Goal: Task Accomplishment & Management: Manage account settings

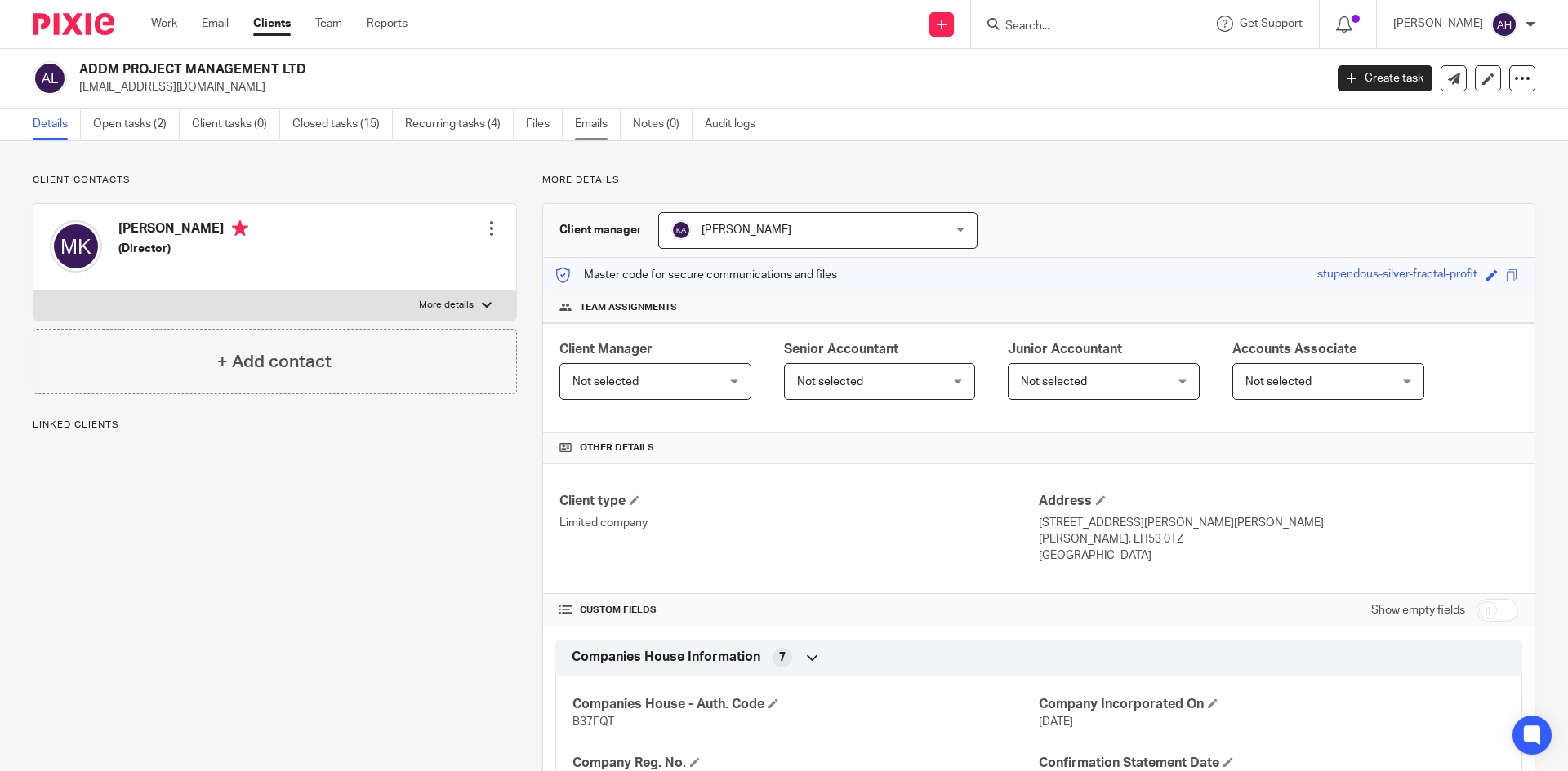
click at [587, 120] on link "Emails" at bounding box center [598, 124] width 46 height 32
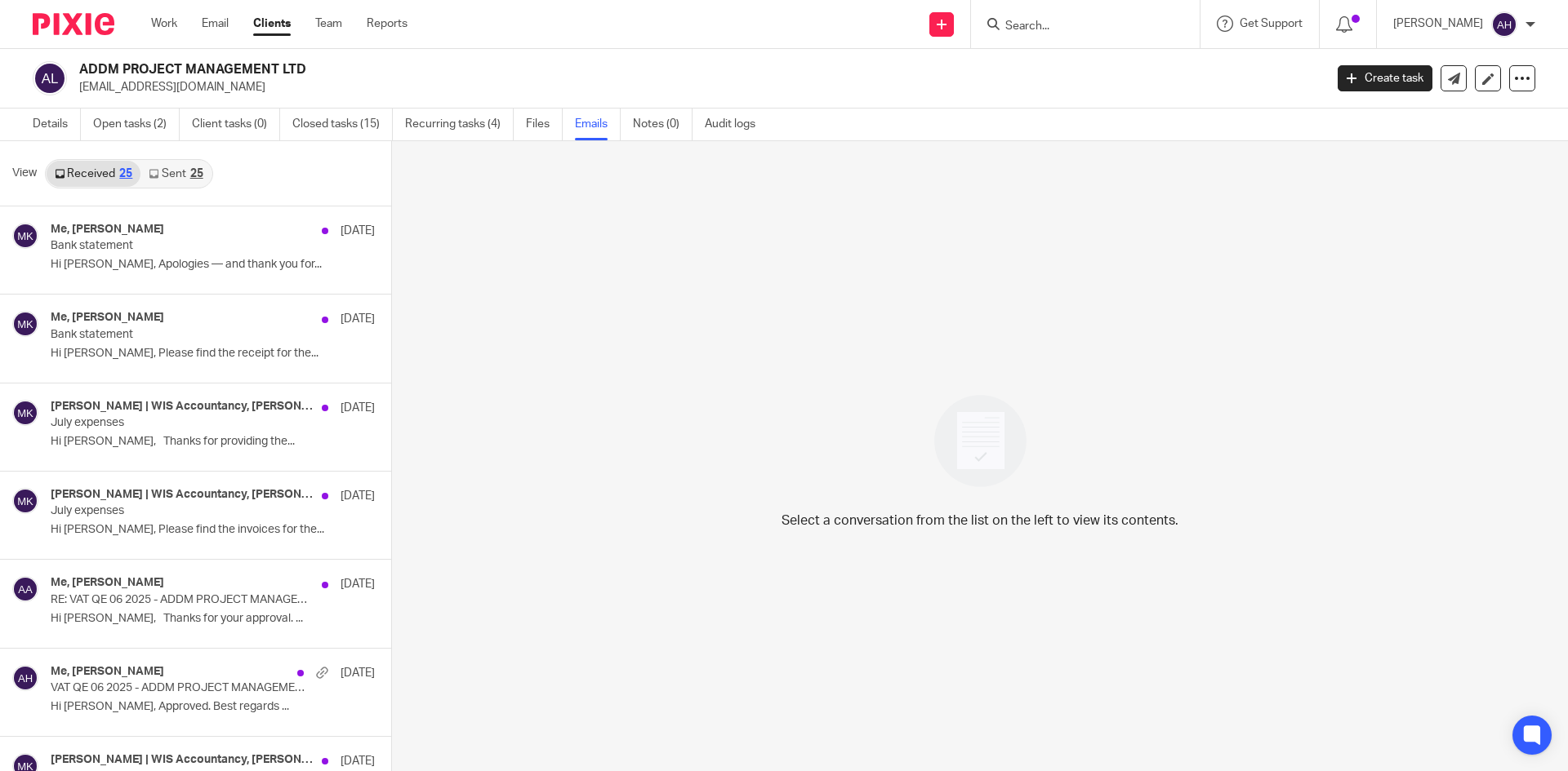
click at [193, 180] on link "Sent 25" at bounding box center [176, 174] width 70 height 26
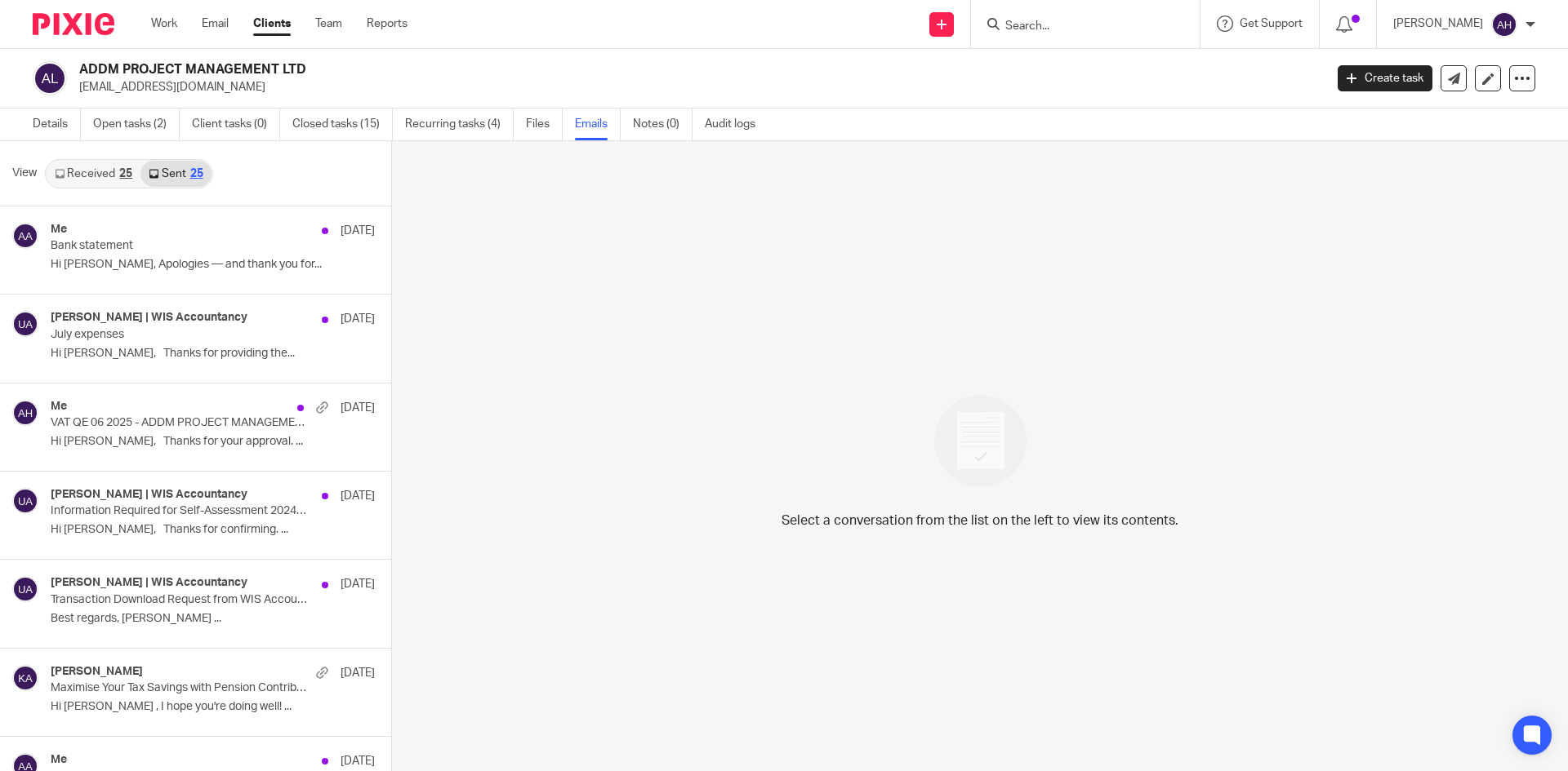
scroll to position [3, 0]
click at [104, 174] on link "Received 25" at bounding box center [93, 171] width 94 height 26
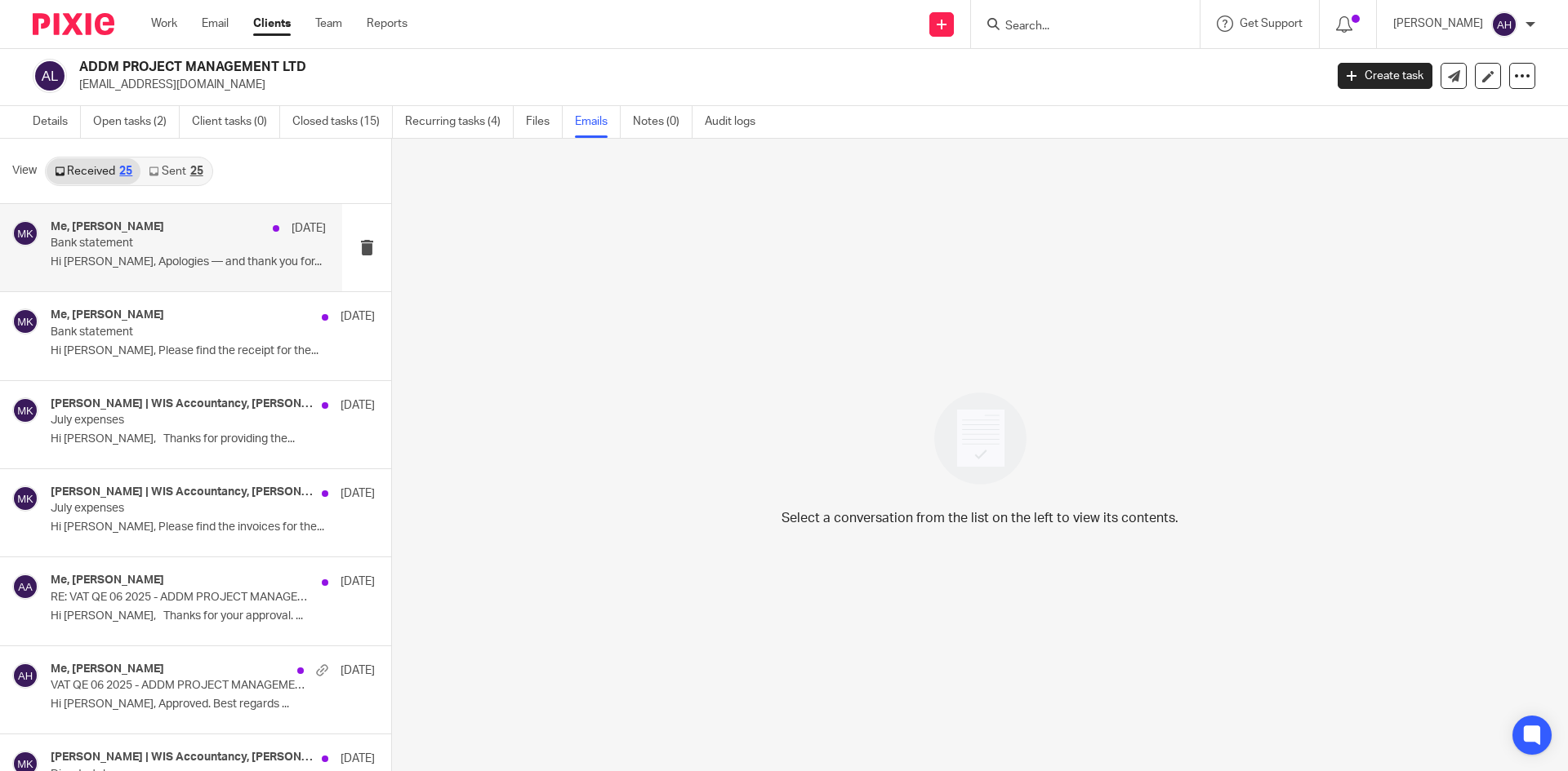
click at [144, 253] on div "Me, [PERSON_NAME] [DATE] Bank statement Hi [PERSON_NAME], Apologies — and thank…" at bounding box center [188, 247] width 276 height 54
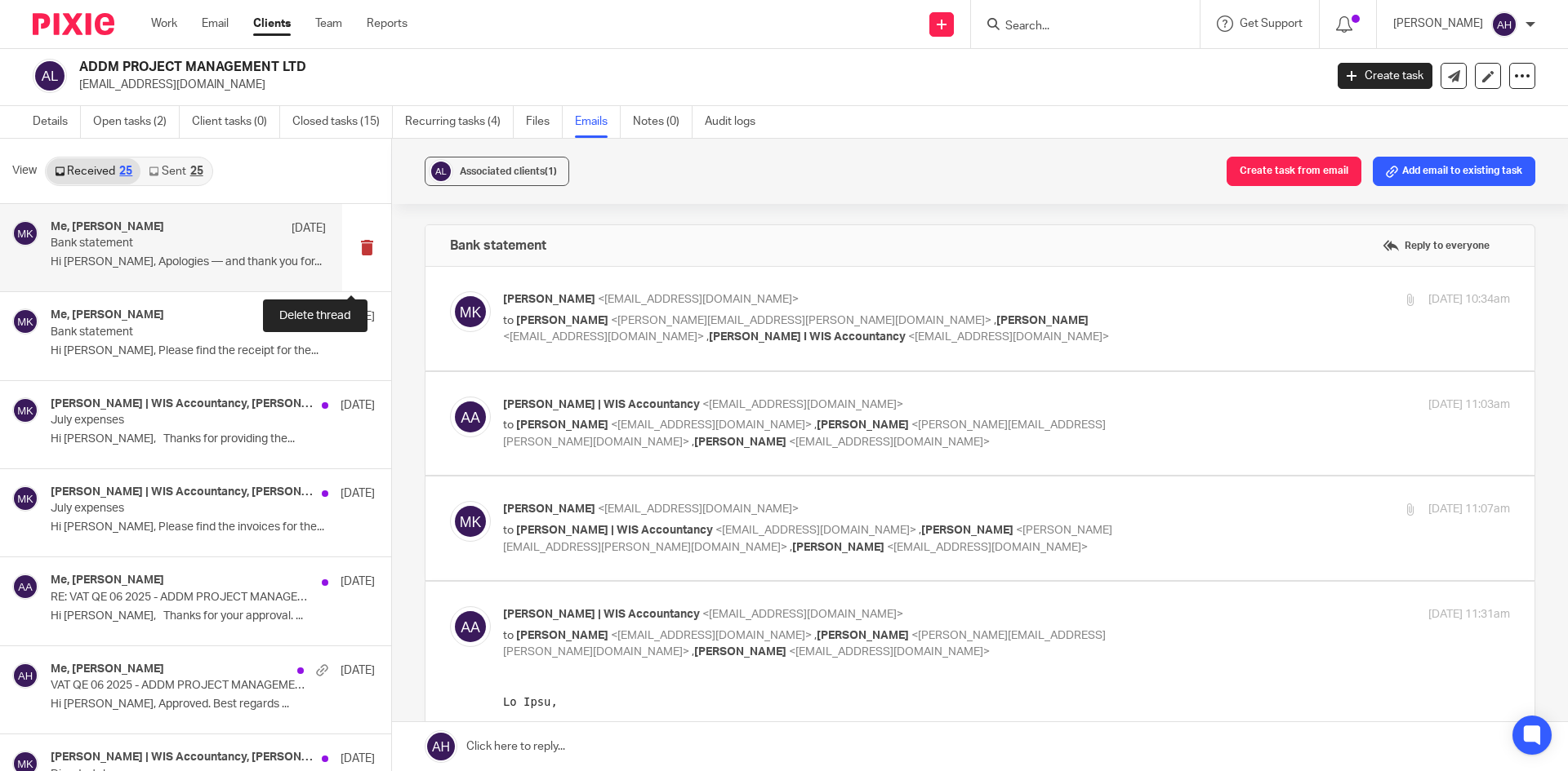
scroll to position [0, 0]
click at [616, 353] on label at bounding box center [980, 318] width 1109 height 104
click at [450, 291] on input "checkbox" at bounding box center [449, 291] width 1 height 1
checkbox input "true"
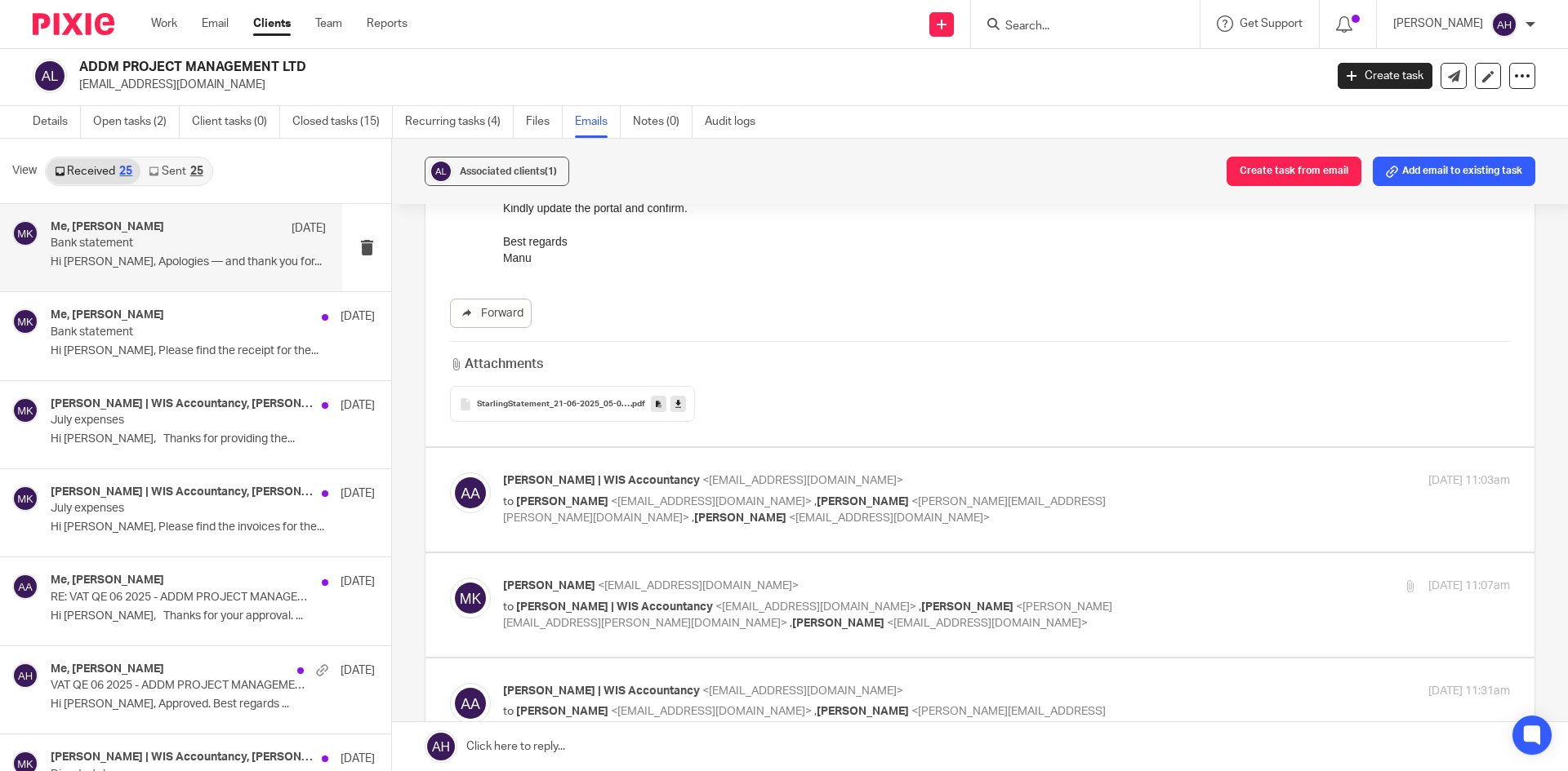
scroll to position [490, 0]
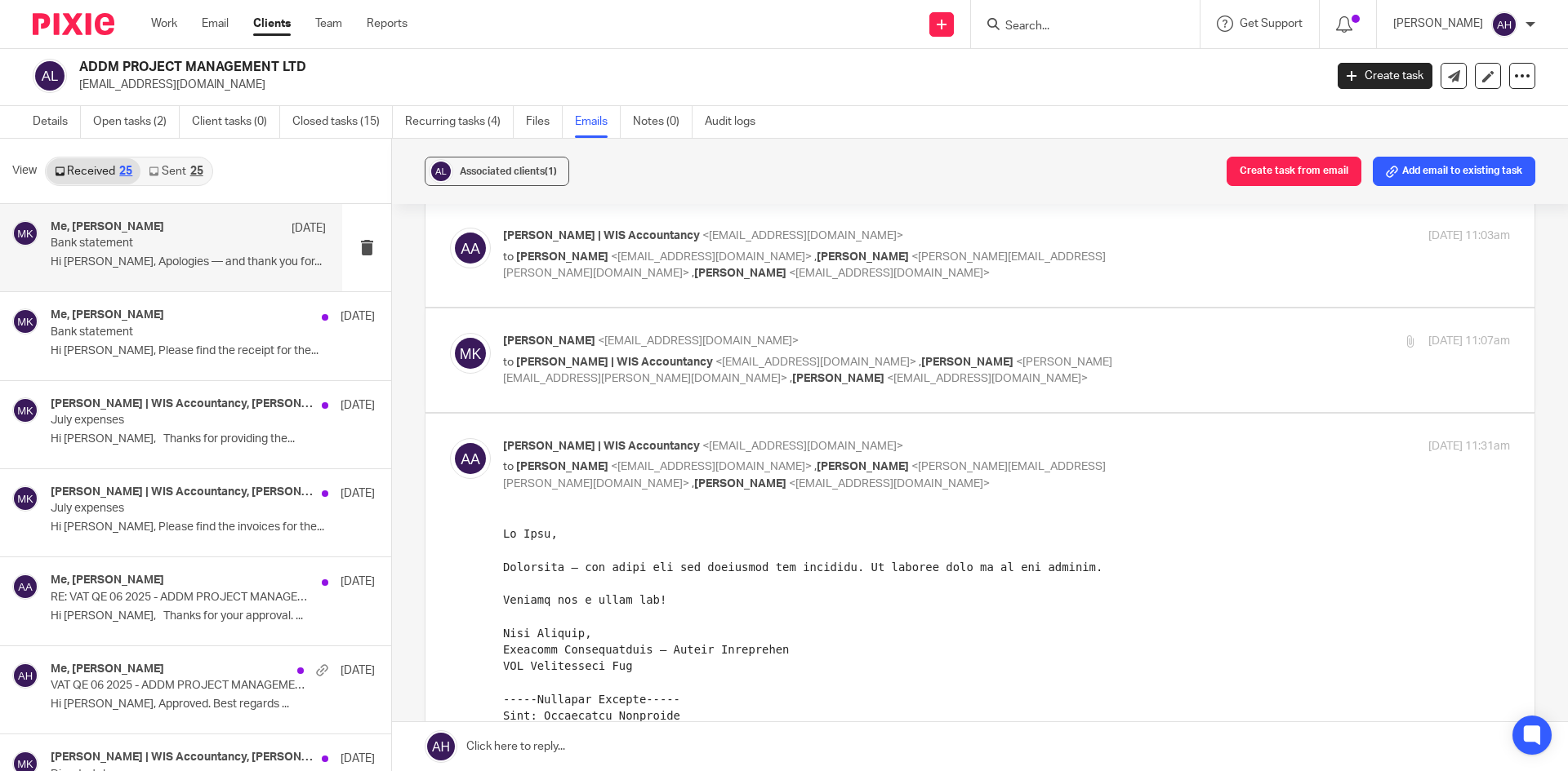
click at [642, 305] on label at bounding box center [980, 255] width 1109 height 104
click at [450, 228] on input "checkbox" at bounding box center [449, 227] width 1 height 1
checkbox input "true"
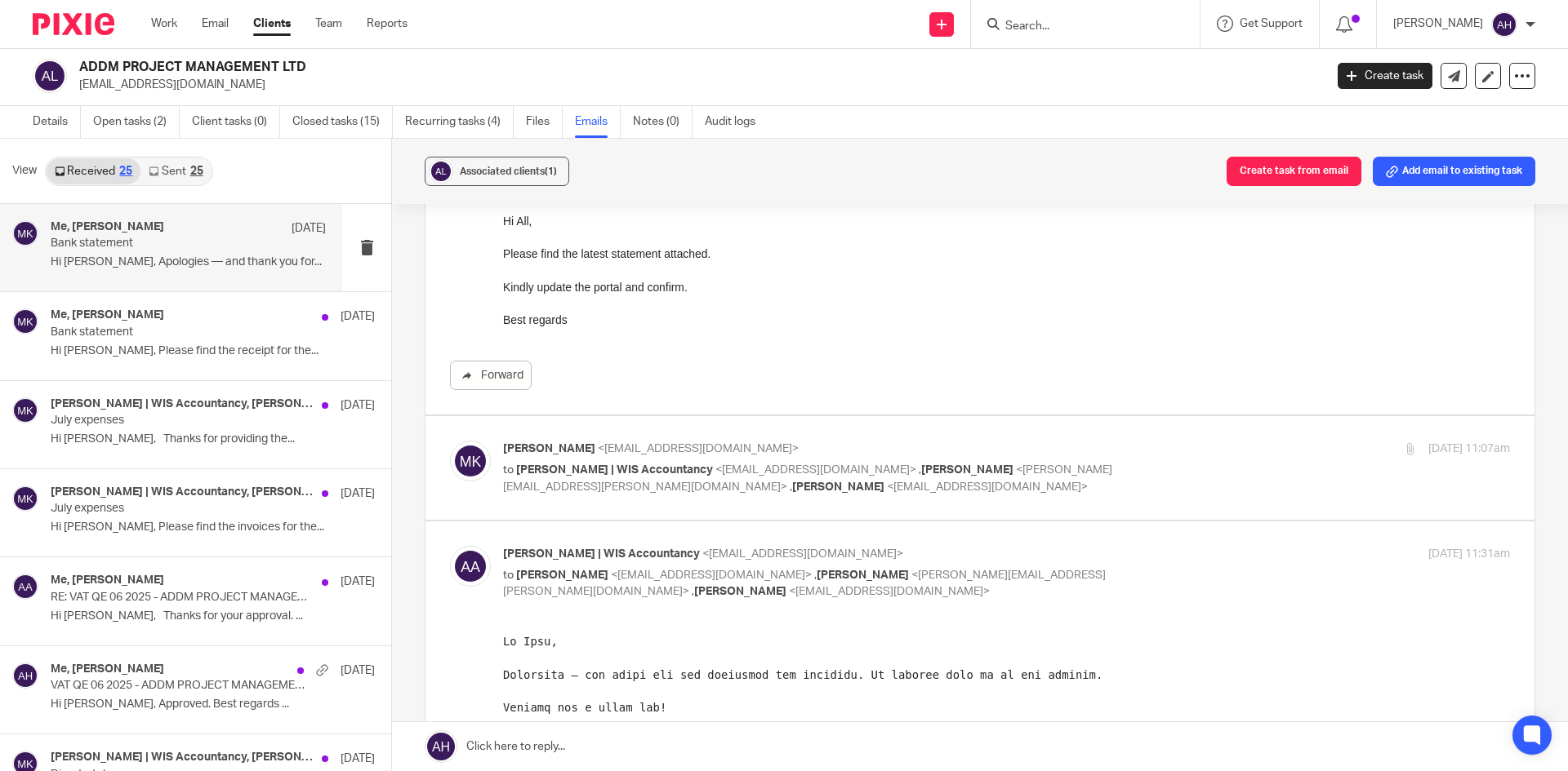
scroll to position [980, 0]
click at [754, 505] on label at bounding box center [980, 466] width 1109 height 104
click at [450, 439] on input "checkbox" at bounding box center [449, 438] width 1 height 1
checkbox input "true"
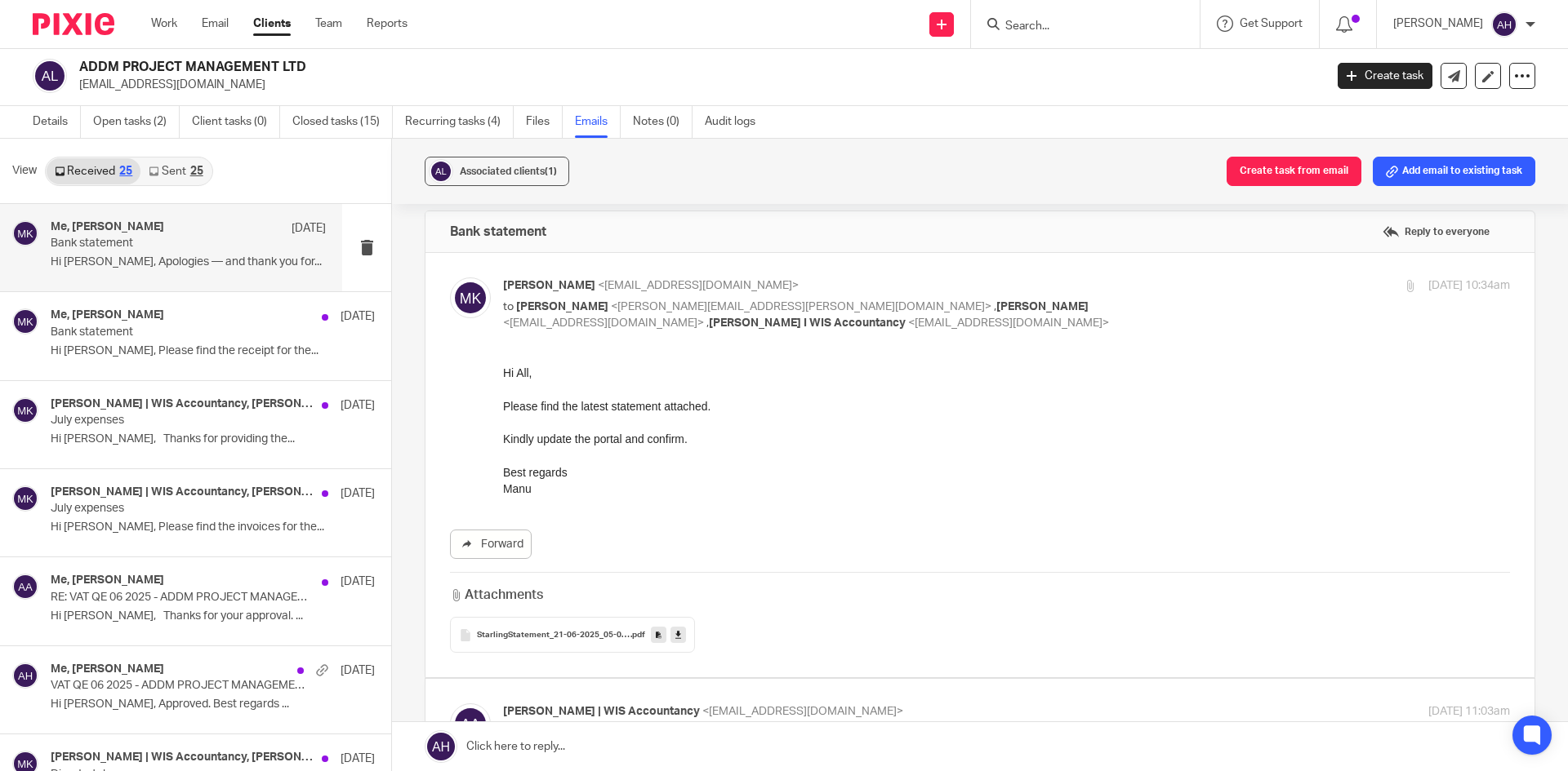
scroll to position [0, 0]
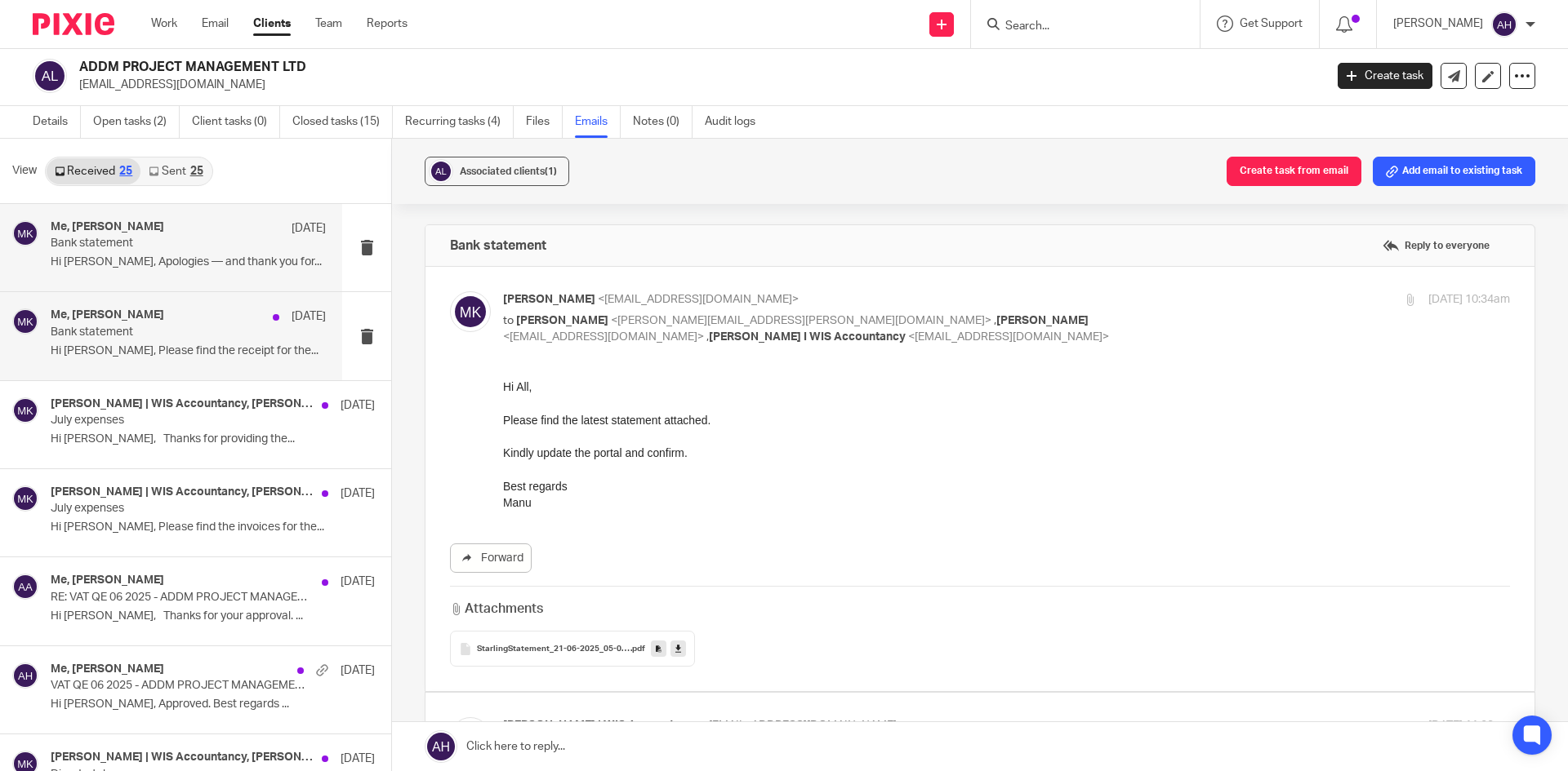
click at [151, 323] on div "Me, [PERSON_NAME] [DATE]" at bounding box center [188, 316] width 276 height 16
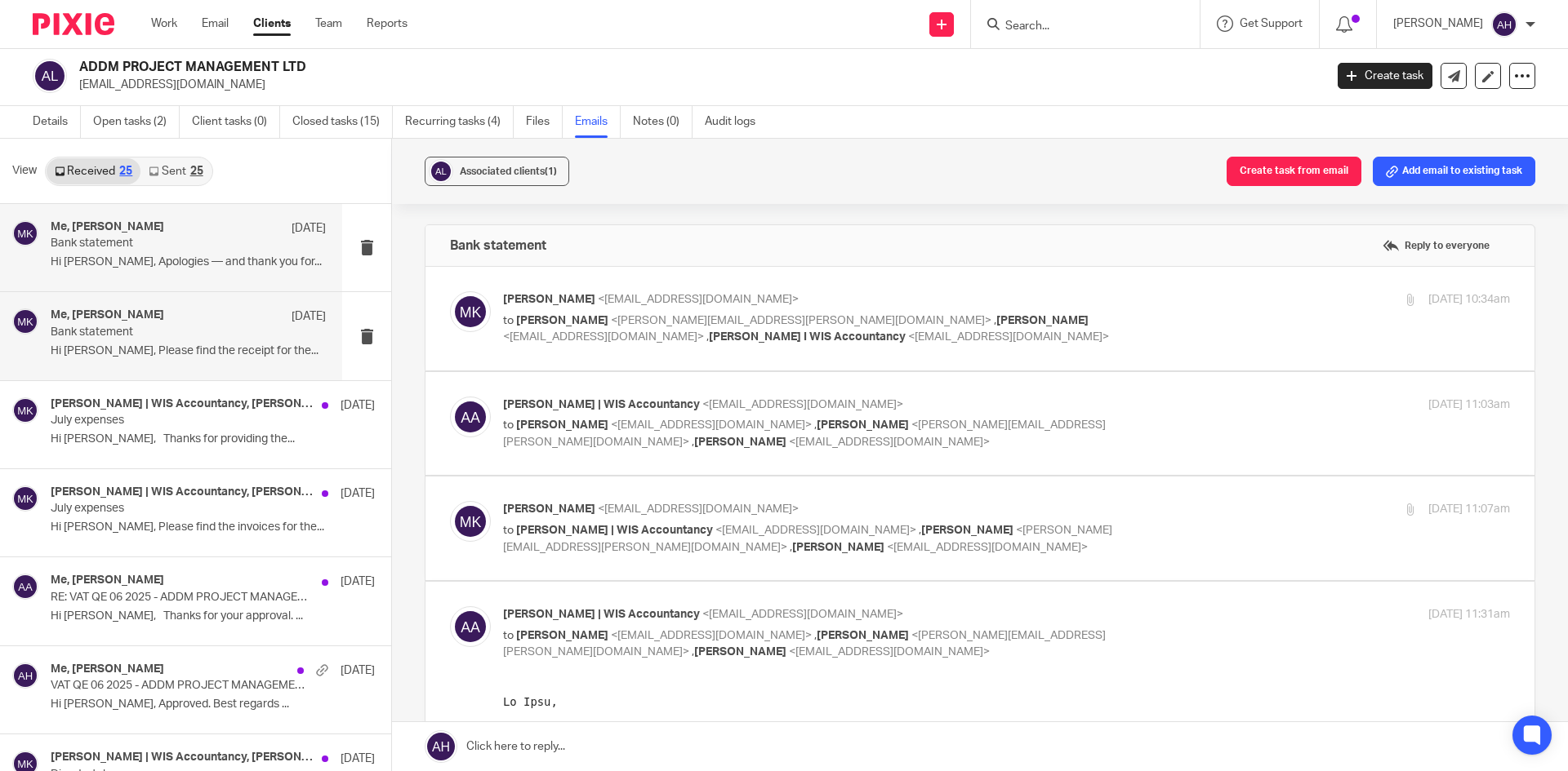
click at [145, 259] on p "Hi [PERSON_NAME], Apologies — and thank you for..." at bounding box center [188, 262] width 276 height 14
